Goal: Task Accomplishment & Management: Use online tool/utility

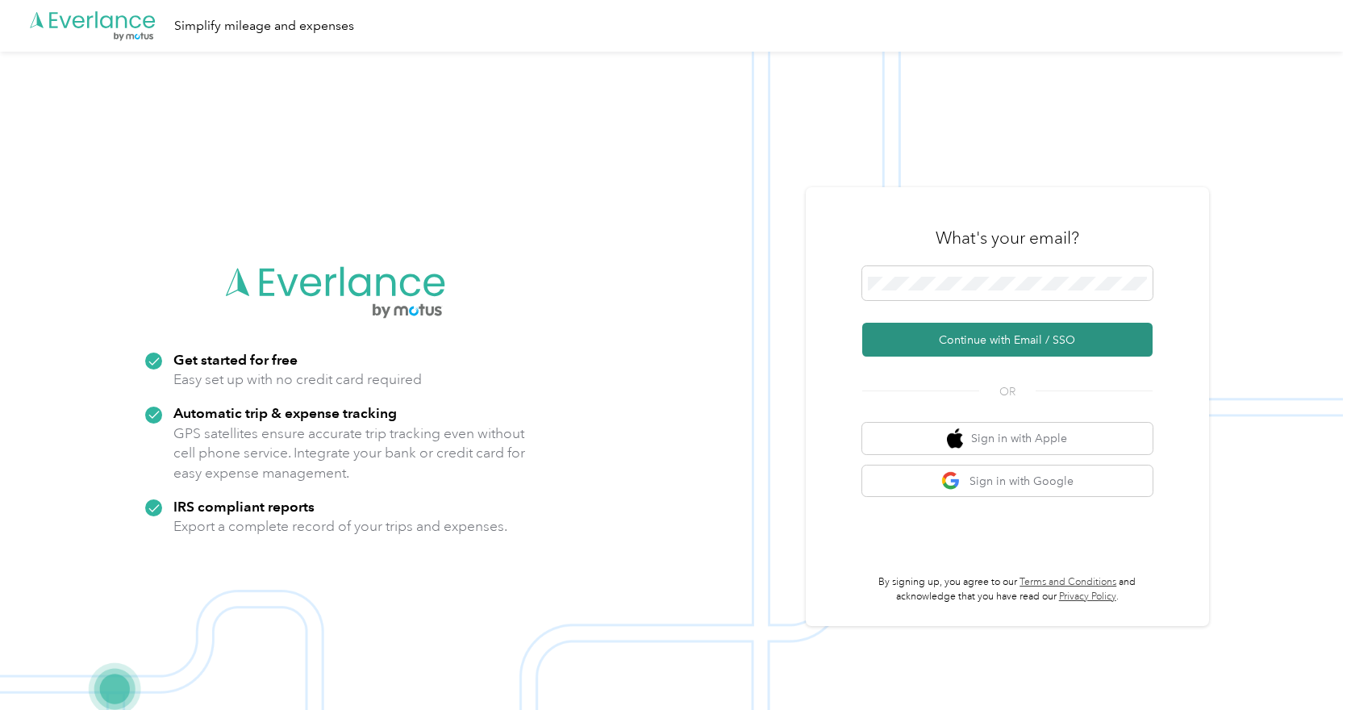
click at [1006, 340] on button "Continue with Email / SSO" at bounding box center [1007, 340] width 290 height 34
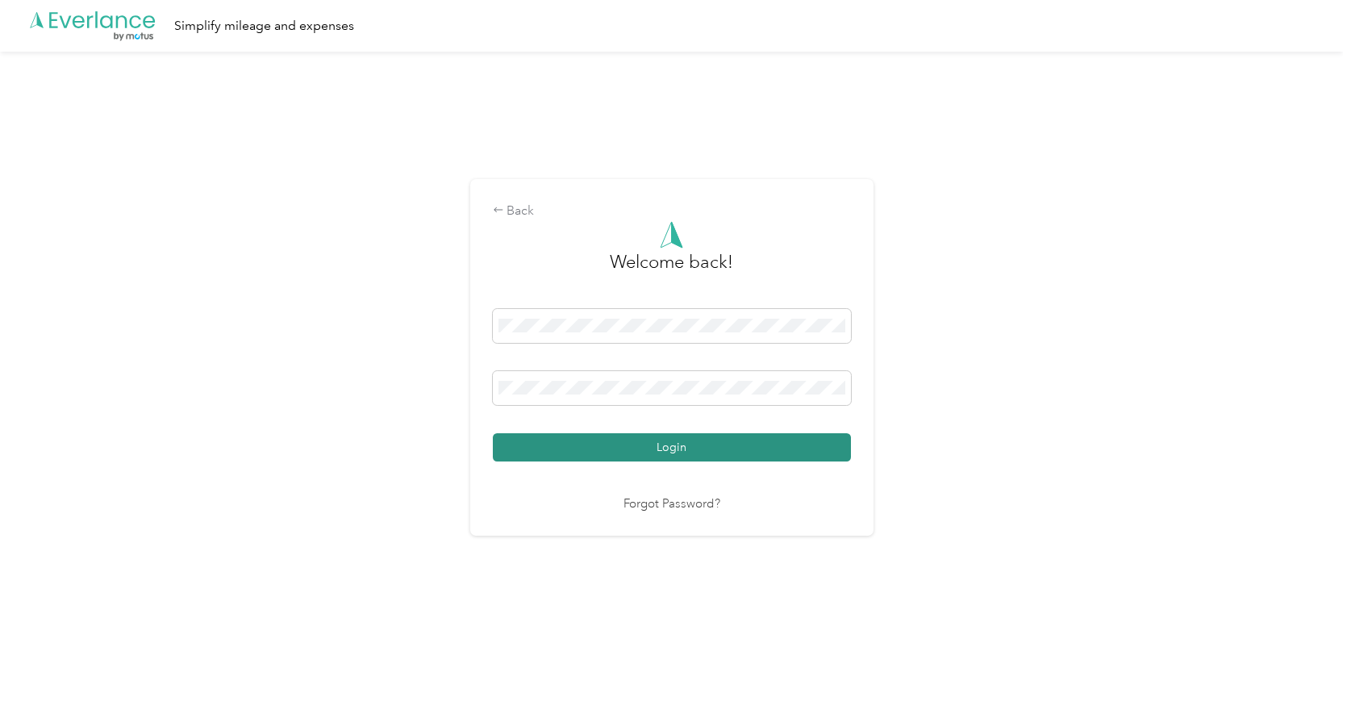
click at [654, 458] on button "Login" at bounding box center [672, 447] width 358 height 28
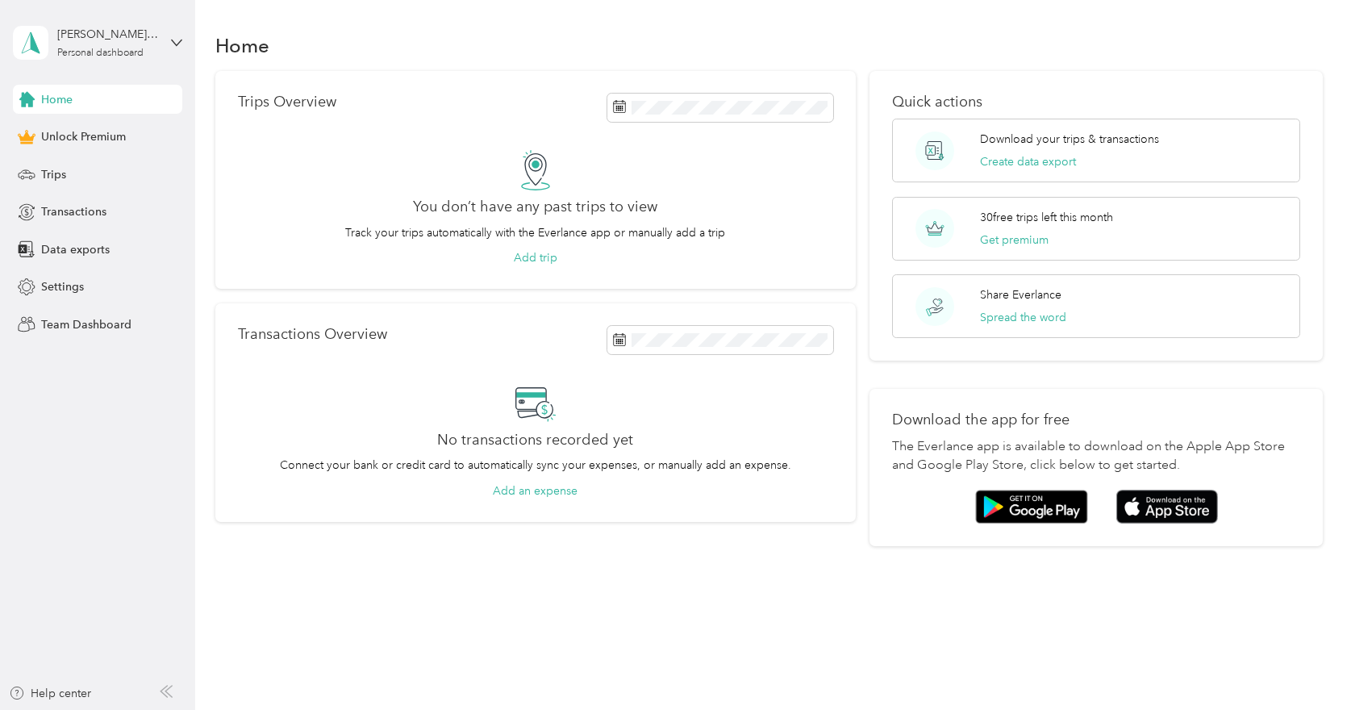
click at [93, 106] on div "Home" at bounding box center [97, 99] width 169 height 29
click at [66, 241] on span "Data exports" at bounding box center [75, 249] width 69 height 17
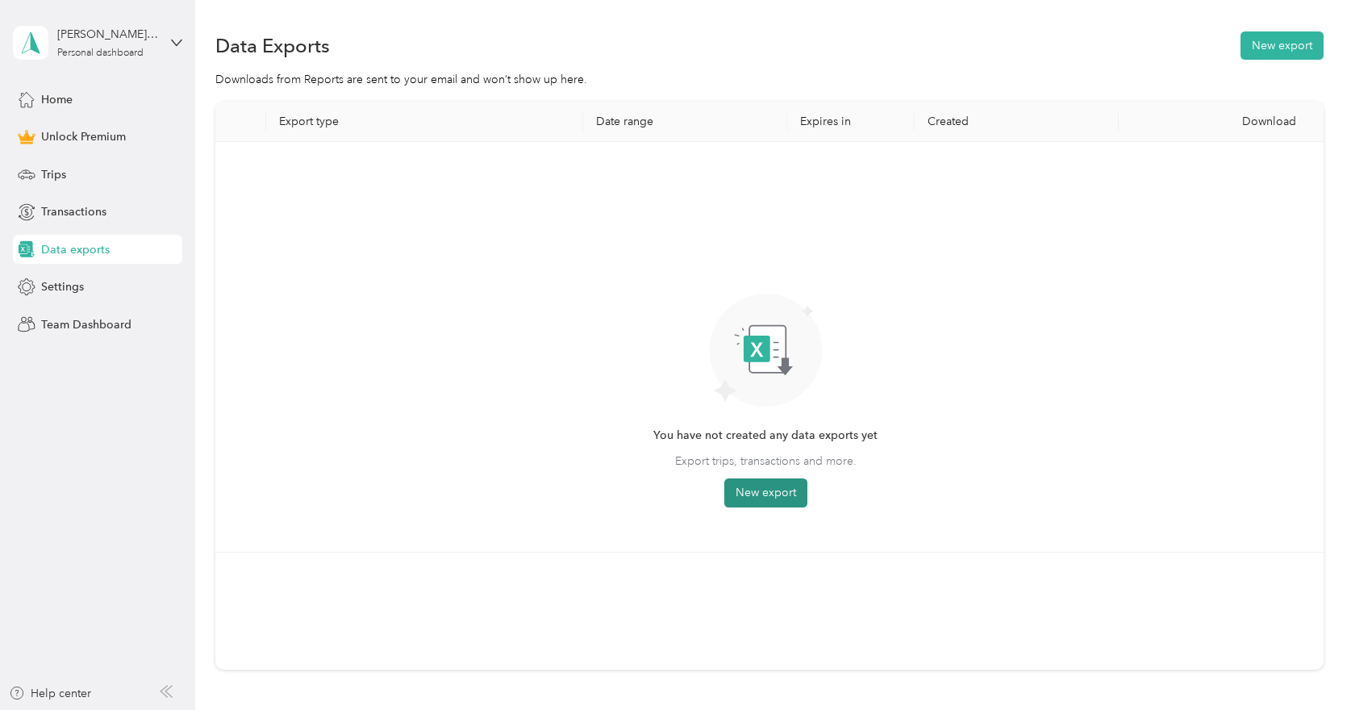
click at [766, 495] on button "New export" at bounding box center [765, 492] width 83 height 29
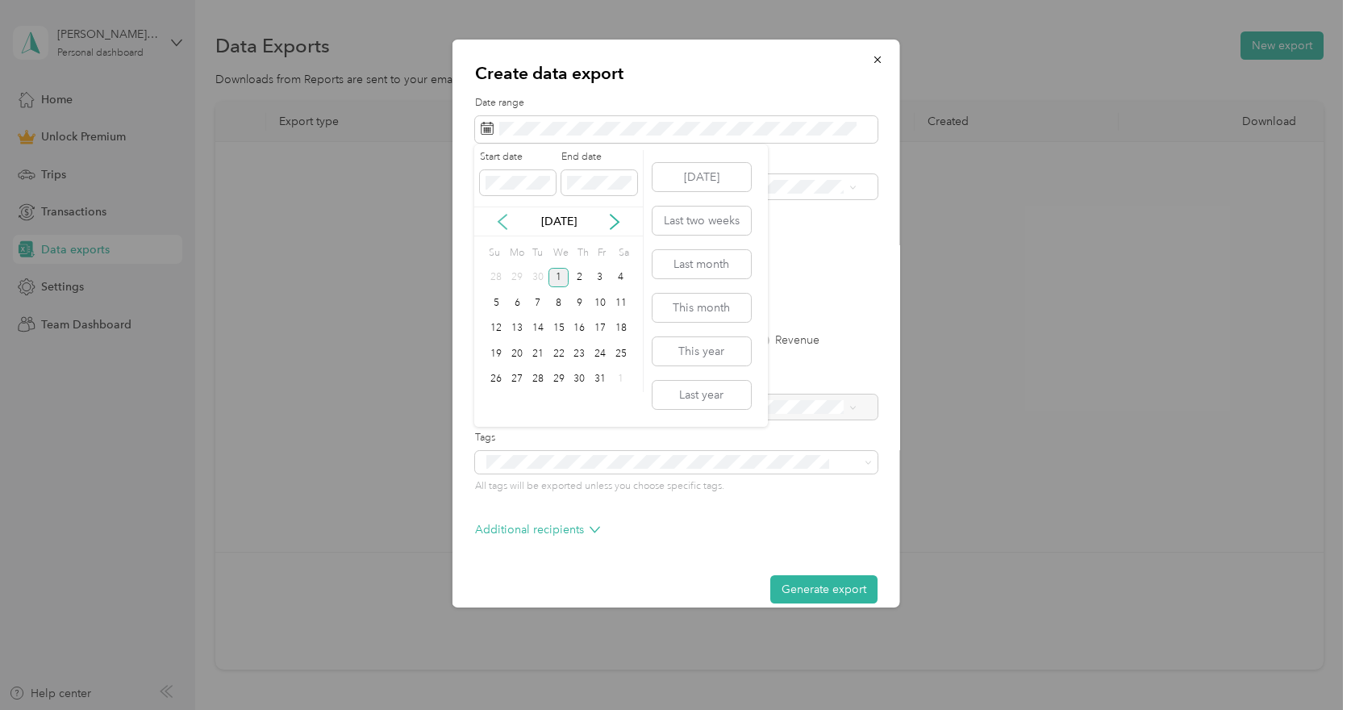
click at [496, 222] on icon at bounding box center [503, 222] width 16 height 16
click at [509, 269] on div "1" at bounding box center [517, 278] width 21 height 20
click at [535, 374] on div "30" at bounding box center [538, 379] width 21 height 20
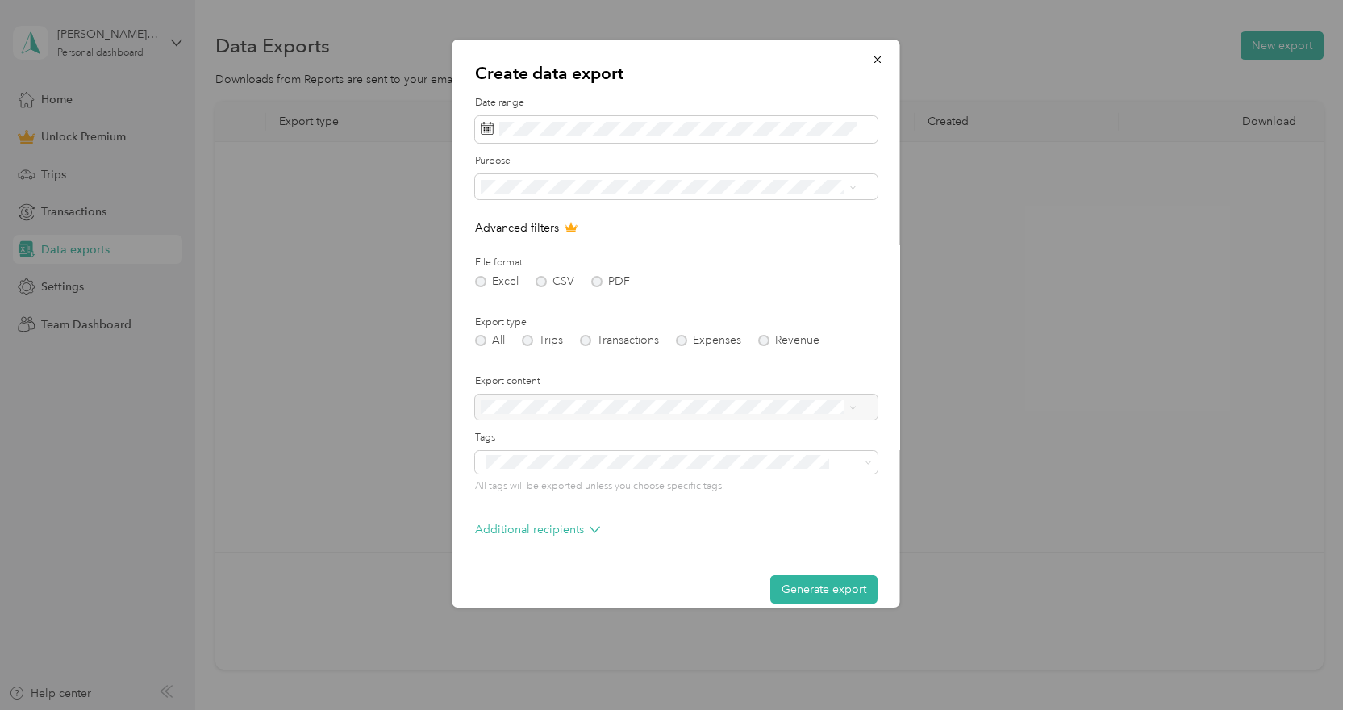
click at [505, 271] on li "Personal" at bounding box center [667, 262] width 387 height 28
click at [600, 281] on div "Excel CSV PDF" at bounding box center [675, 281] width 403 height 11
click at [584, 276] on div "Excel CSV PDF" at bounding box center [675, 281] width 403 height 11
click at [531, 340] on div "All Trips Transactions Expenses Revenue" at bounding box center [675, 340] width 403 height 11
click at [871, 58] on icon "button" at bounding box center [876, 59] width 11 height 11
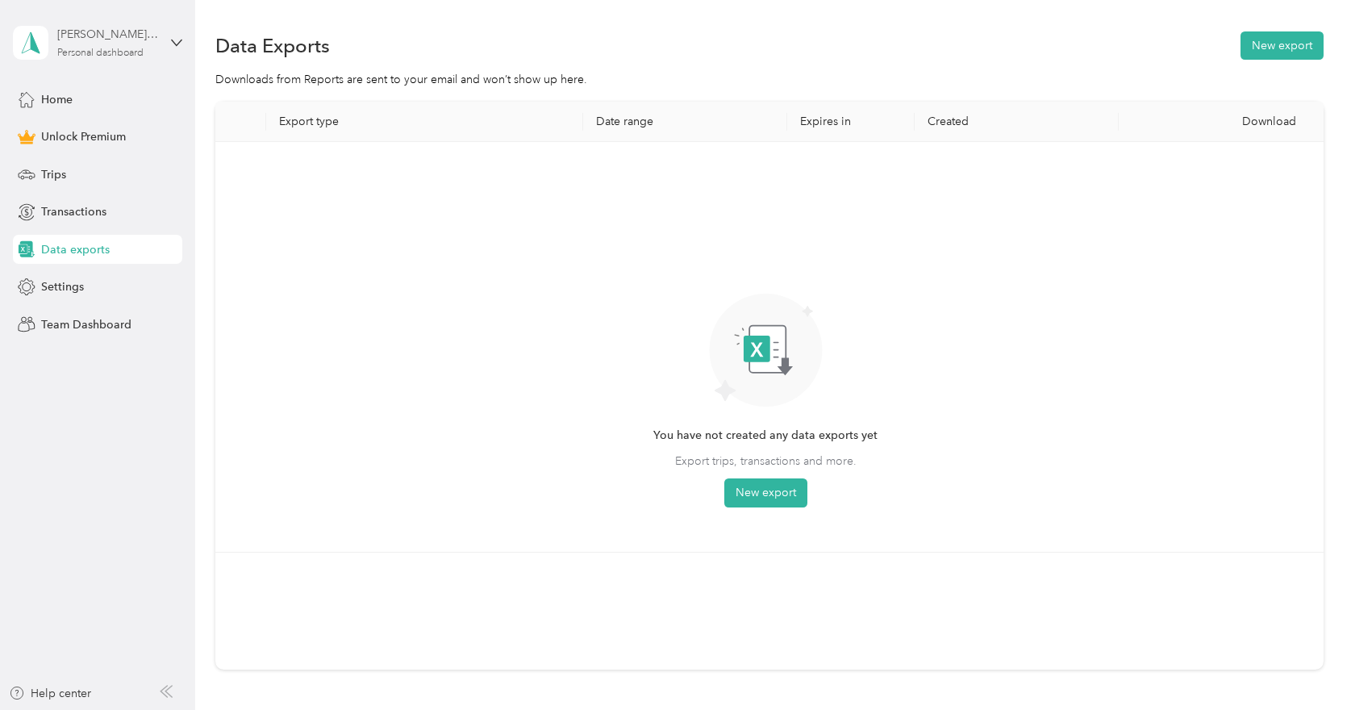
click at [148, 41] on div "[PERSON_NAME][EMAIL_ADDRESS][PERSON_NAME][DOMAIN_NAME]" at bounding box center [107, 34] width 101 height 17
